Goal: Find contact information: Find contact information

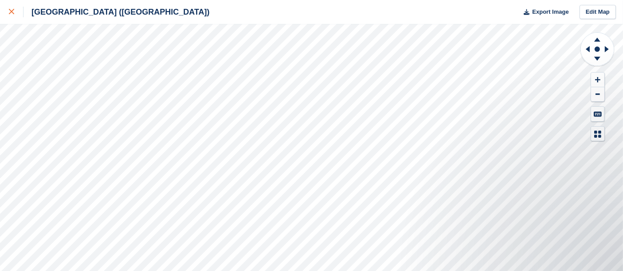
click at [6, 4] on link at bounding box center [11, 12] width 23 height 24
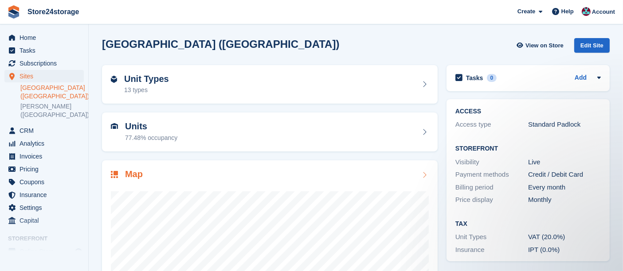
scroll to position [106, 0]
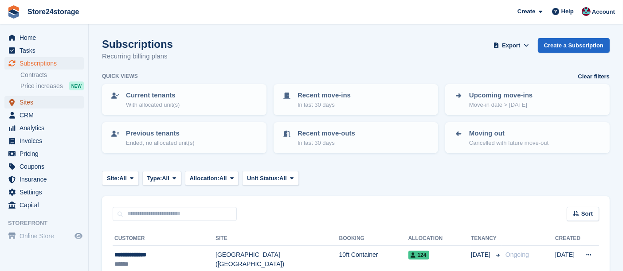
click at [43, 99] on span "Sites" at bounding box center [46, 102] width 53 height 12
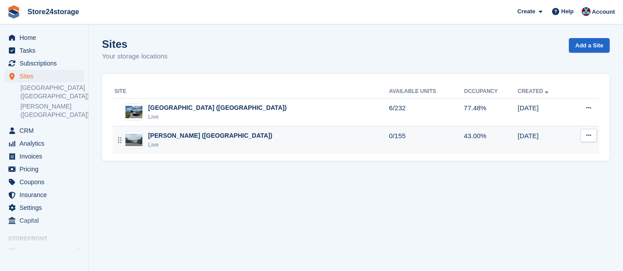
click at [187, 135] on div "[PERSON_NAME] ([GEOGRAPHIC_DATA])" at bounding box center [210, 135] width 124 height 9
click at [182, 141] on div "Live" at bounding box center [210, 145] width 124 height 9
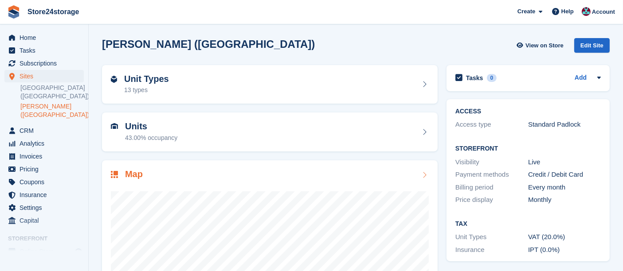
click at [166, 169] on div "Map" at bounding box center [270, 175] width 318 height 12
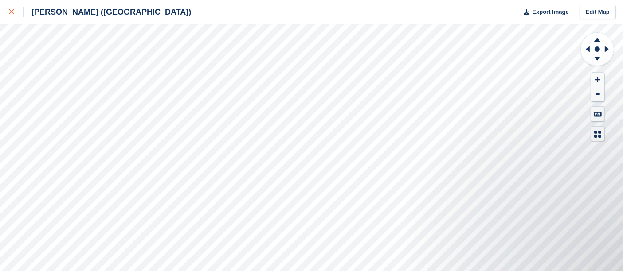
click at [12, 11] on icon at bounding box center [11, 11] width 5 height 5
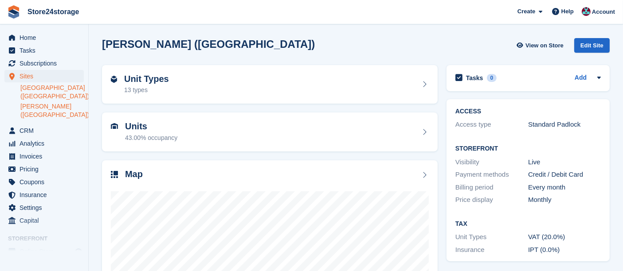
click at [47, 88] on link "[GEOGRAPHIC_DATA] ([GEOGRAPHIC_DATA])" at bounding box center [51, 92] width 63 height 17
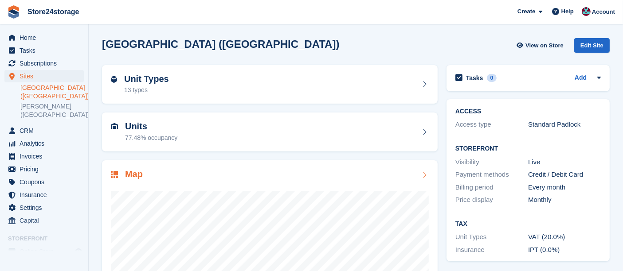
click at [192, 178] on div "Map" at bounding box center [270, 175] width 318 height 12
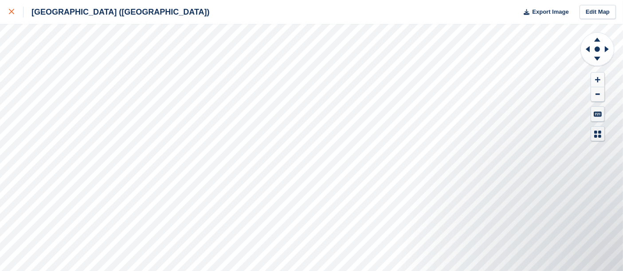
click at [7, 8] on link at bounding box center [11, 12] width 23 height 24
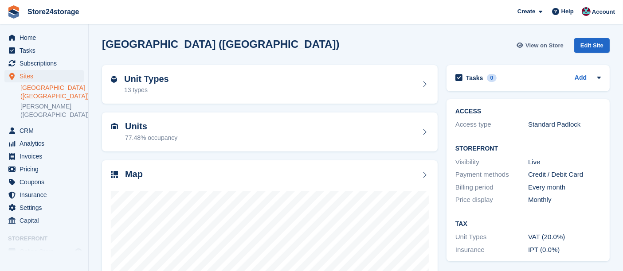
click at [531, 46] on span "View on Store" at bounding box center [544, 45] width 38 height 9
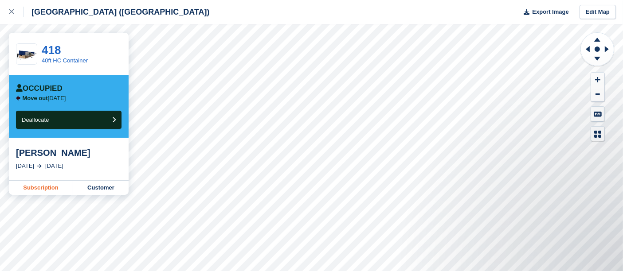
click at [52, 187] on link "Subscription" at bounding box center [41, 188] width 64 height 14
click at [2, 17] on link at bounding box center [11, 12] width 23 height 24
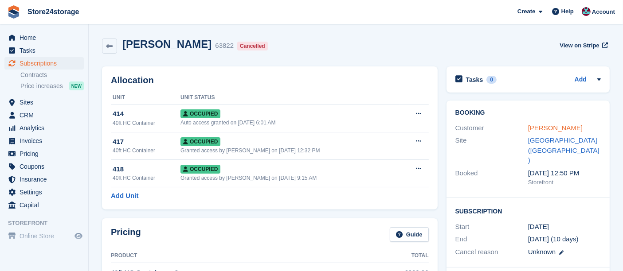
click at [543, 128] on link "Ben Reavley" at bounding box center [555, 128] width 55 height 8
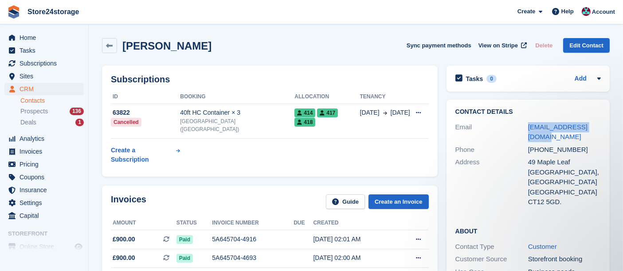
drag, startPoint x: 603, startPoint y: 127, endPoint x: 522, endPoint y: 130, distance: 80.7
click at [522, 130] on div "Contact Details Email ben@merinocapital.com Phone +447841026110 Address 49 Mapl…" at bounding box center [527, 159] width 163 height 118
copy div "ben@merinocapital.com"
